Goal: Task Accomplishment & Management: Complete application form

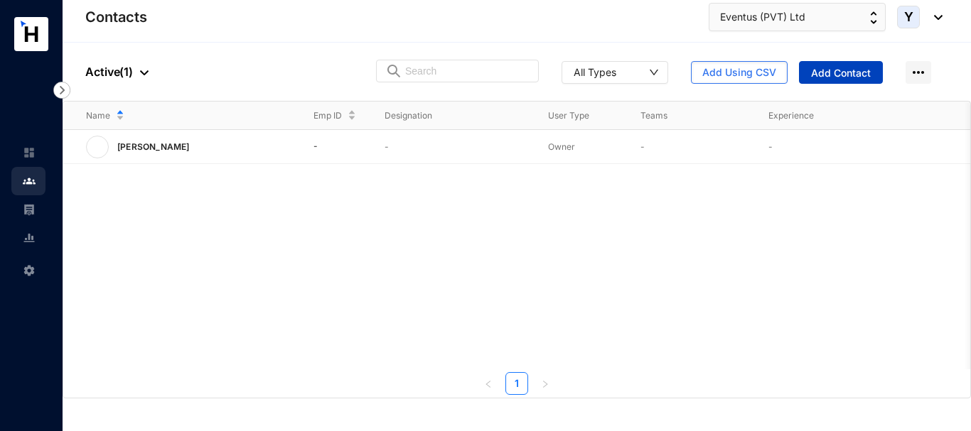
click at [858, 67] on span "Add Contact" at bounding box center [841, 73] width 60 height 14
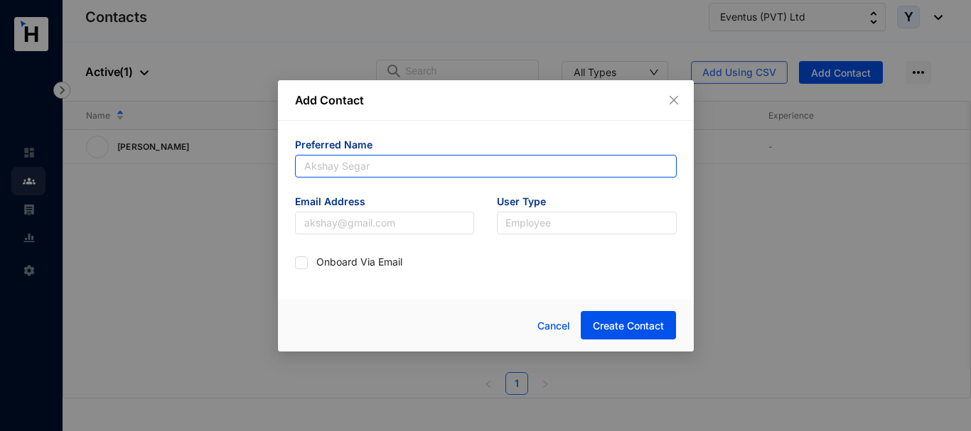
click at [367, 168] on input "text" at bounding box center [486, 166] width 382 height 23
paste input "Eventus (PVT) Ltd"
type input "Eventus (PVT) Ltd"
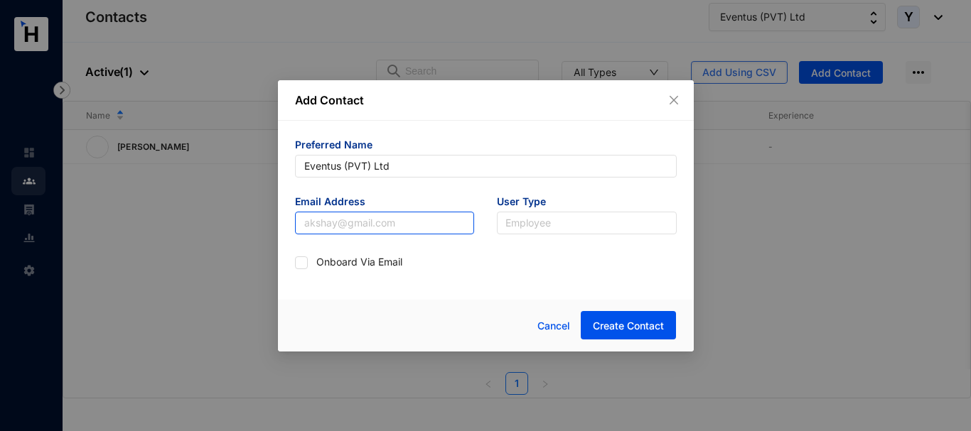
click at [342, 226] on input "text" at bounding box center [385, 223] width 180 height 23
type input "[EMAIL_ADDRESS][DOMAIN_NAME]"
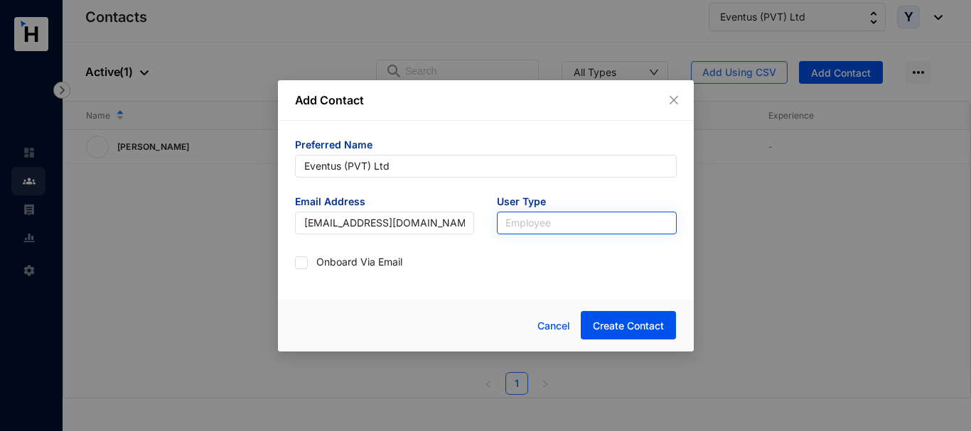
click at [565, 229] on input "search" at bounding box center [586, 222] width 163 height 21
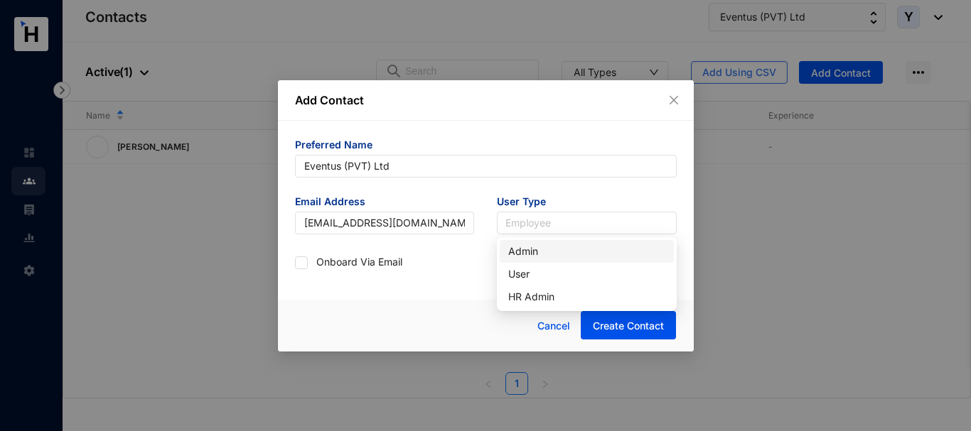
click at [523, 244] on div "Admin" at bounding box center [586, 252] width 157 height 16
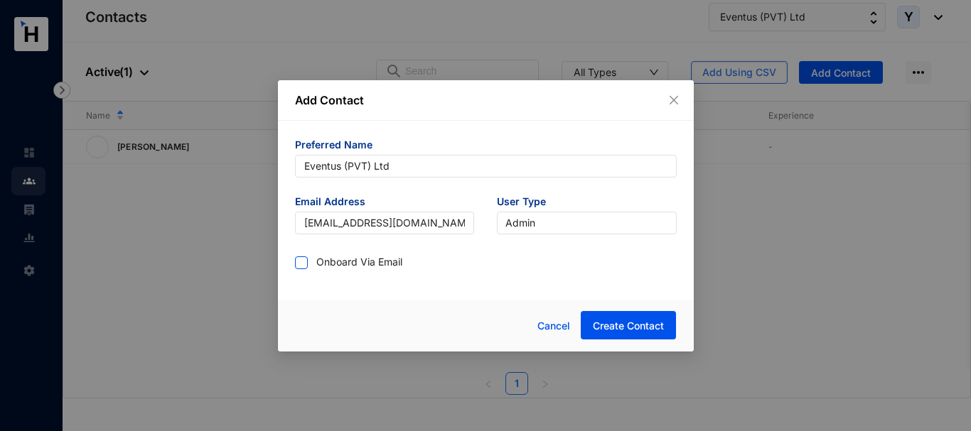
click at [300, 264] on input "checkbox" at bounding box center [300, 261] width 10 height 10
checkbox input "true"
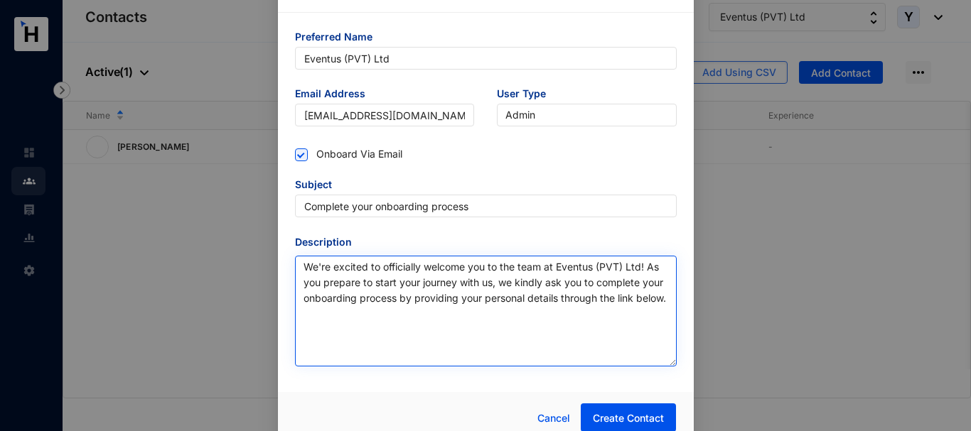
scroll to position [40, 0]
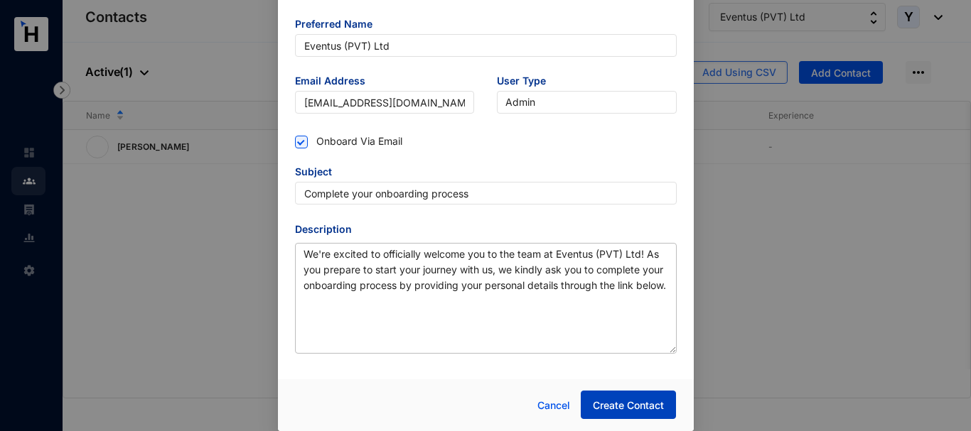
click at [627, 399] on span "Create Contact" at bounding box center [628, 406] width 71 height 14
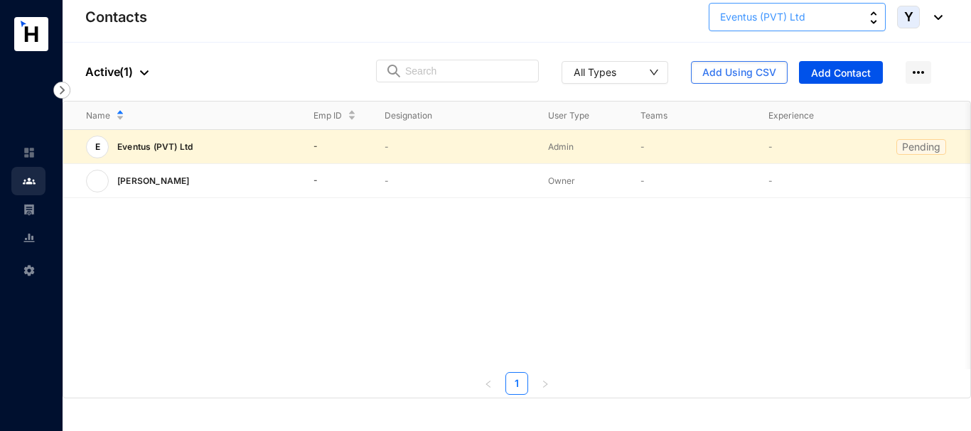
click at [877, 11] on button "Eventus (PVT) Ltd" at bounding box center [796, 17] width 177 height 28
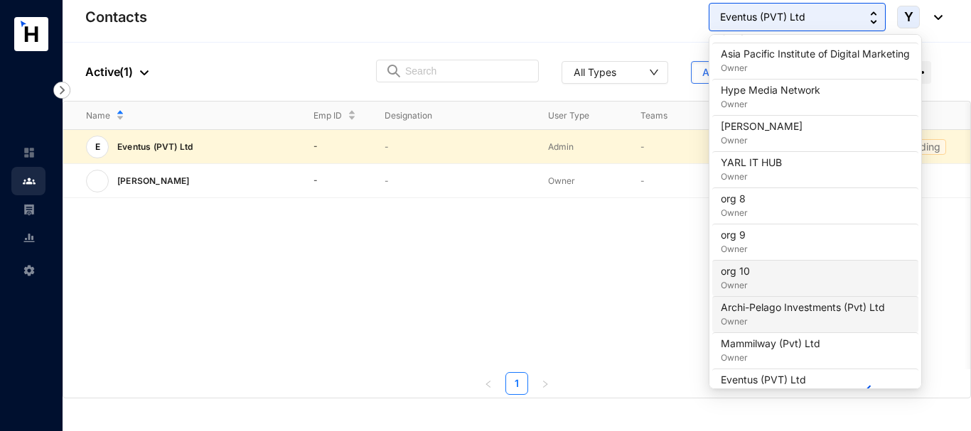
scroll to position [180, 0]
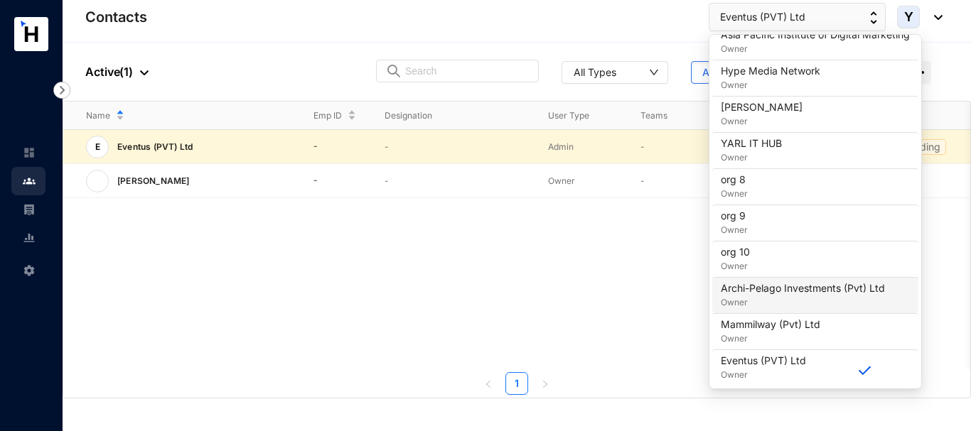
click at [808, 286] on p "Archi-Pelago Investments (Pvt) Ltd" at bounding box center [802, 288] width 164 height 14
